Goal: Transaction & Acquisition: Purchase product/service

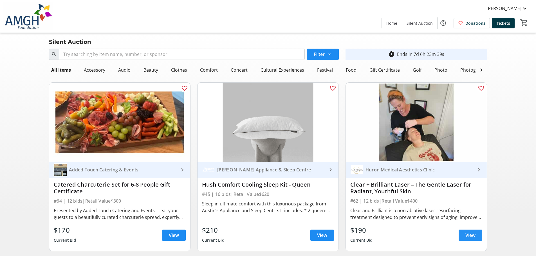
click at [468, 239] on span "View" at bounding box center [470, 235] width 10 height 7
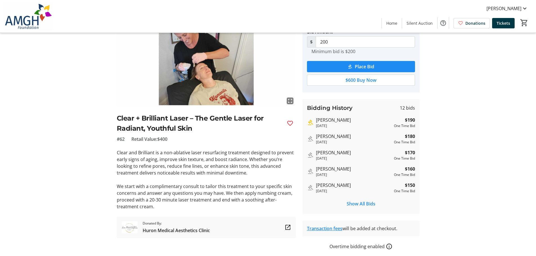
scroll to position [56, 0]
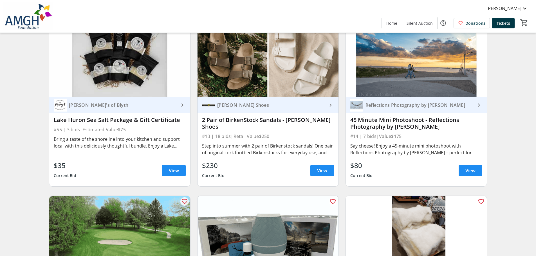
scroll to position [966, 0]
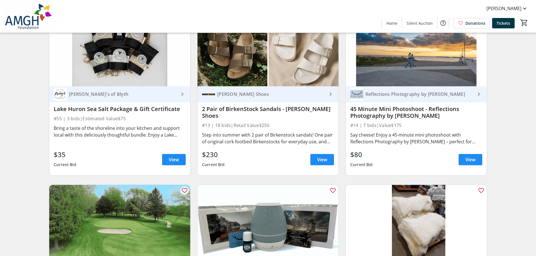
click at [394, 95] on div "Reflections Photography by [PERSON_NAME]" at bounding box center [412, 94] width 125 height 13
click at [463, 161] on span at bounding box center [471, 160] width 24 height 14
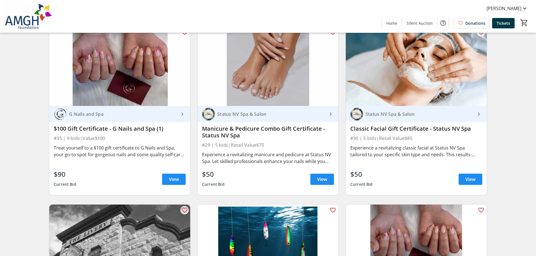
scroll to position [2016, 0]
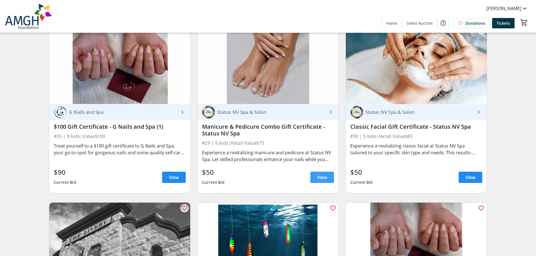
click at [319, 174] on span "View" at bounding box center [322, 177] width 10 height 7
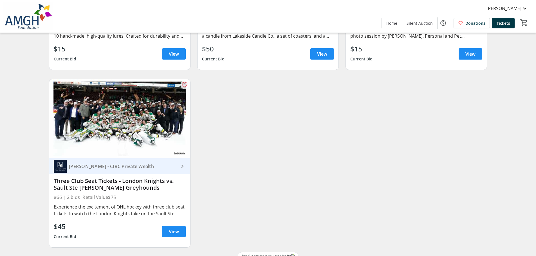
scroll to position [3371, 0]
